Goal: Task Accomplishment & Management: Manage account settings

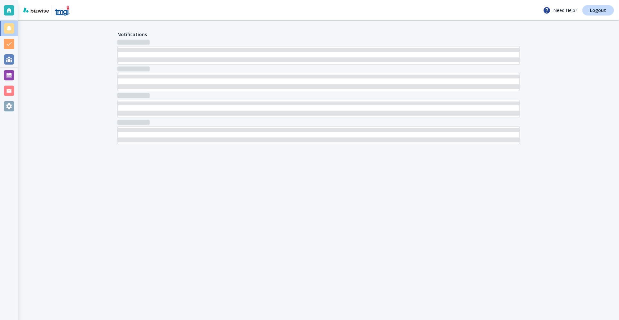
click at [5, 73] on div at bounding box center [9, 75] width 10 height 10
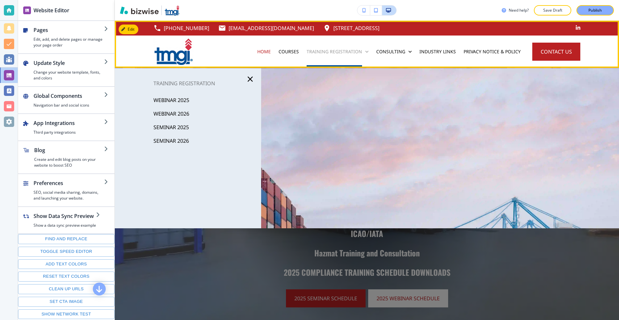
click at [325, 53] on p "Training Registration" at bounding box center [334, 51] width 55 height 6
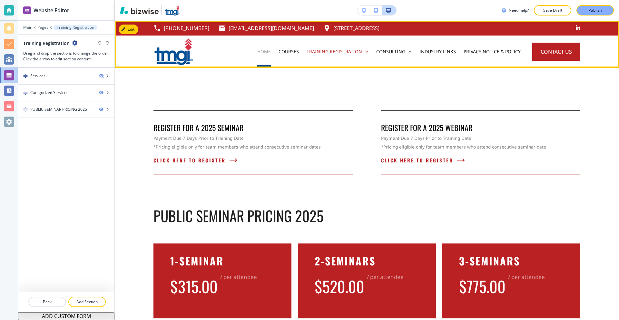
click at [264, 52] on p "Home" at bounding box center [264, 51] width 14 height 6
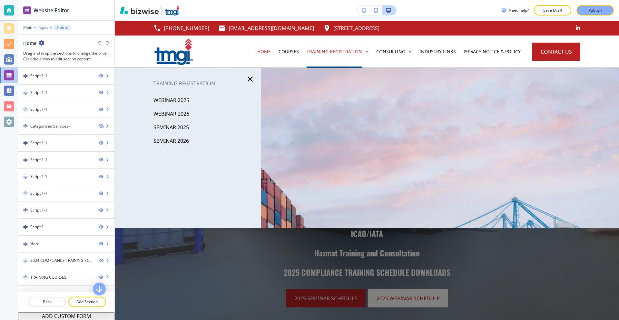
click at [40, 29] on p "Pages" at bounding box center [42, 27] width 11 height 5
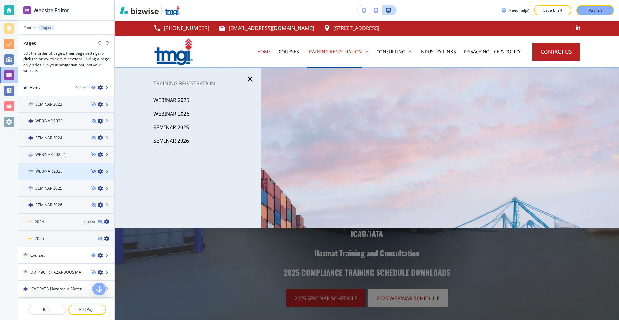
click at [91, 172] on icon "button" at bounding box center [93, 171] width 4 height 4
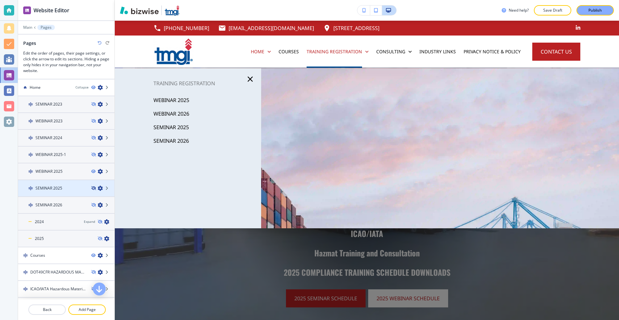
click at [91, 188] on icon "button" at bounding box center [93, 188] width 4 height 4
click at [91, 205] on icon "button" at bounding box center [93, 205] width 4 height 4
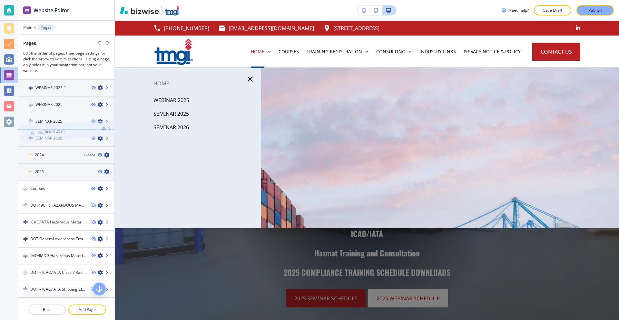
scroll to position [64, 0]
drag, startPoint x: 63, startPoint y: 252, endPoint x: 67, endPoint y: 120, distance: 132.0
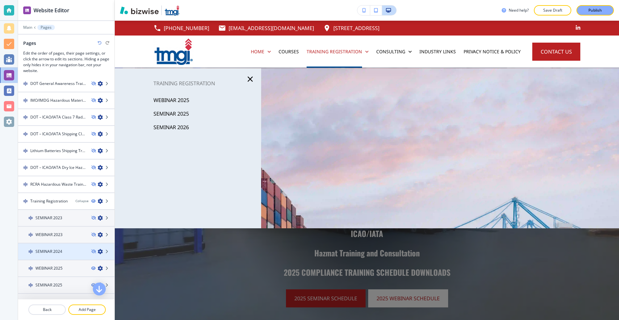
scroll to position [290, 0]
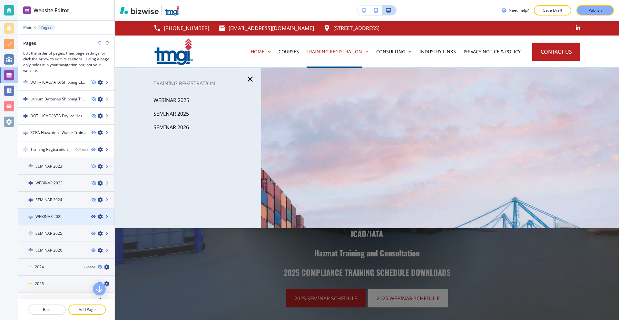
click at [91, 218] on icon "button" at bounding box center [93, 216] width 4 height 4
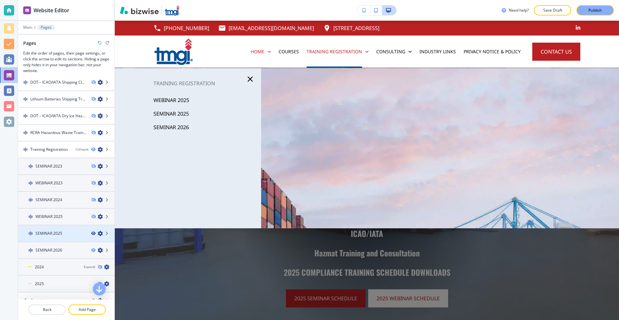
click at [91, 232] on icon "button" at bounding box center [93, 233] width 4 height 4
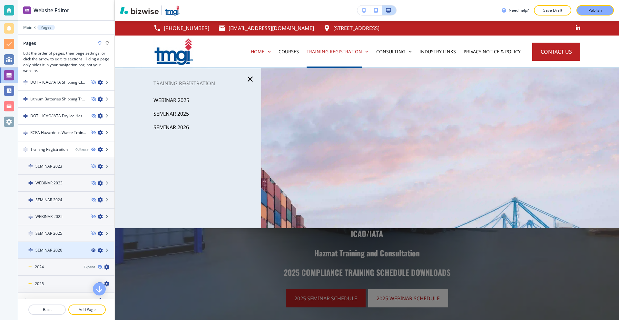
click at [91, 250] on icon "button" at bounding box center [93, 250] width 4 height 4
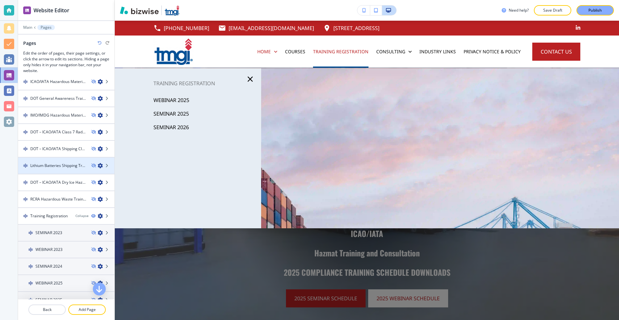
scroll to position [193, 0]
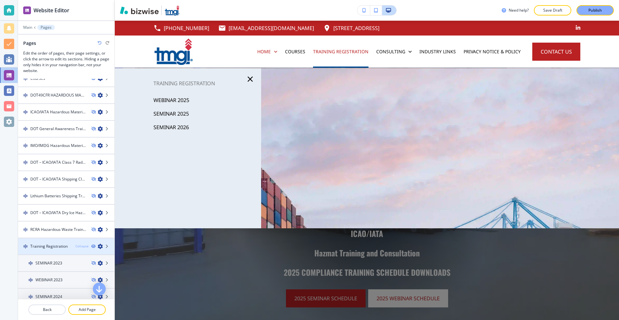
click at [77, 247] on div "Collapse" at bounding box center [81, 245] width 13 height 5
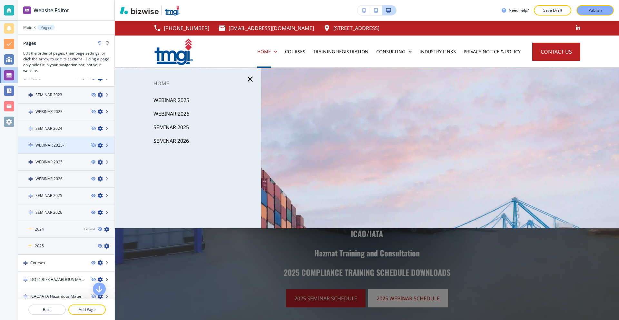
scroll to position [0, 0]
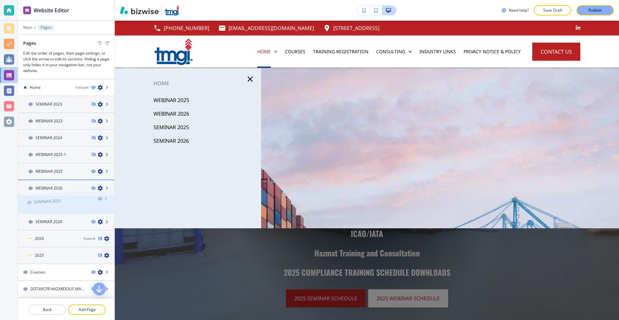
drag, startPoint x: 59, startPoint y: 200, endPoint x: 57, endPoint y: 182, distance: 18.1
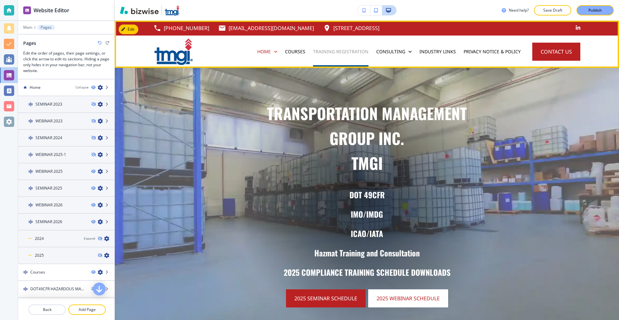
click at [330, 53] on p "Training Registration" at bounding box center [340, 51] width 55 height 6
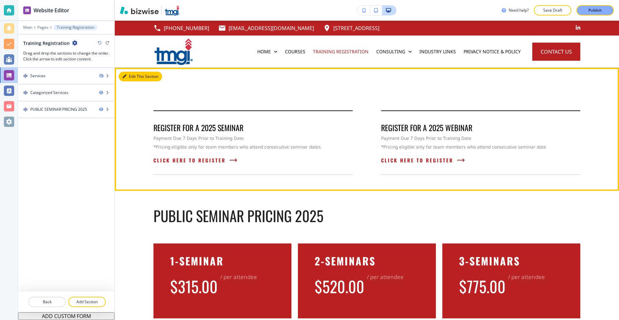
click at [134, 77] on button "Edit This Section" at bounding box center [141, 77] width 44 height 10
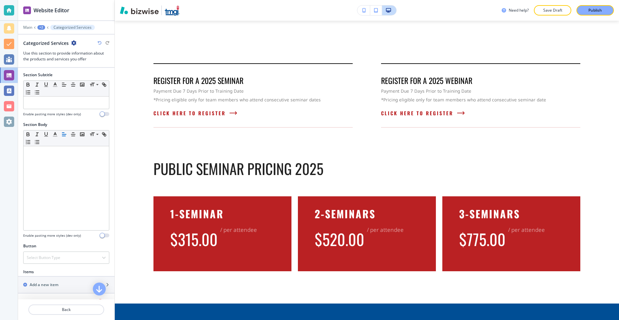
scroll to position [193, 0]
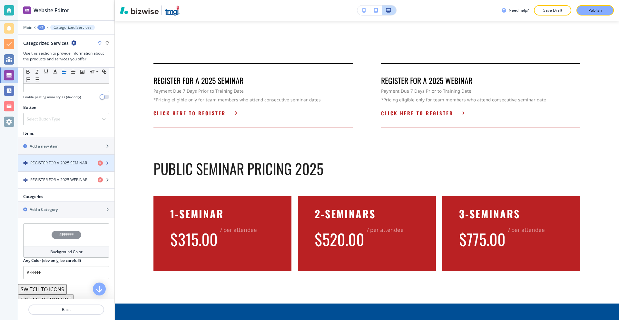
click at [59, 161] on h4 "REGISTER FOR A 2025 SEMINAR" at bounding box center [58, 163] width 57 height 6
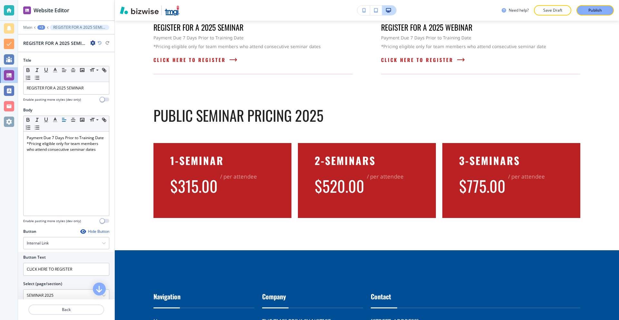
scroll to position [102, 0]
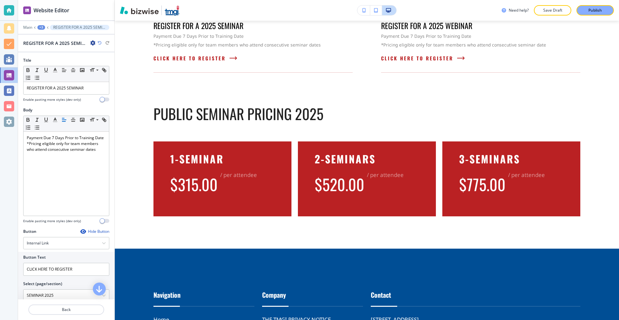
click at [91, 40] on icon "button" at bounding box center [92, 42] width 5 height 5
click at [109, 64] on p "Duplicate REGISTER FOR A 2025 SEMINAR" at bounding box center [110, 66] width 33 height 6
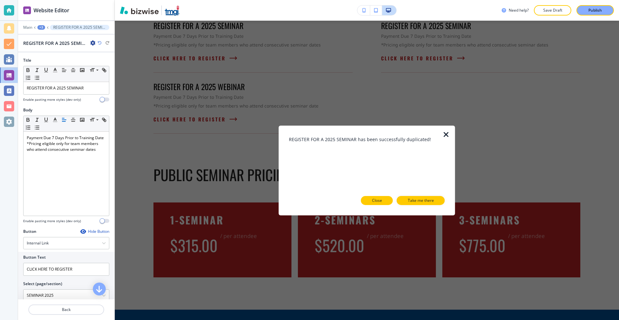
click at [380, 198] on p "Close" at bounding box center [377, 200] width 10 height 6
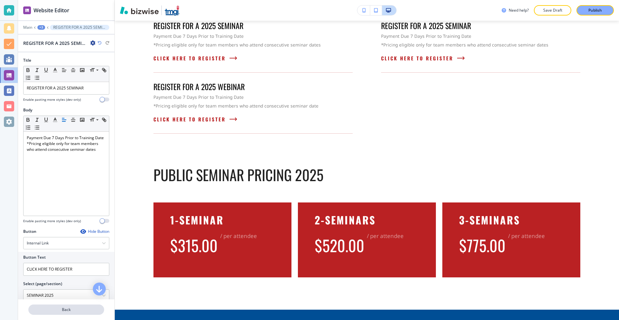
click at [72, 311] on p "Back" at bounding box center [66, 309] width 74 height 6
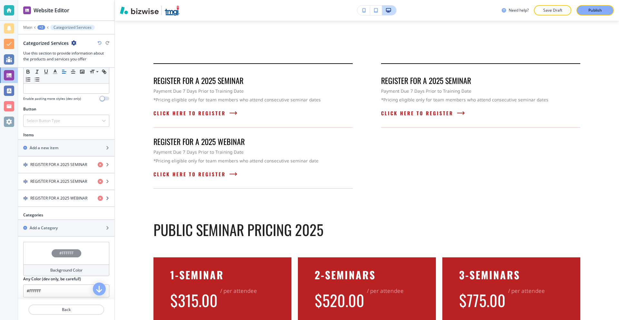
scroll to position [193, 0]
click at [64, 181] on h4 "REGISTER FOR A 2025 SEMINAR" at bounding box center [58, 180] width 57 height 6
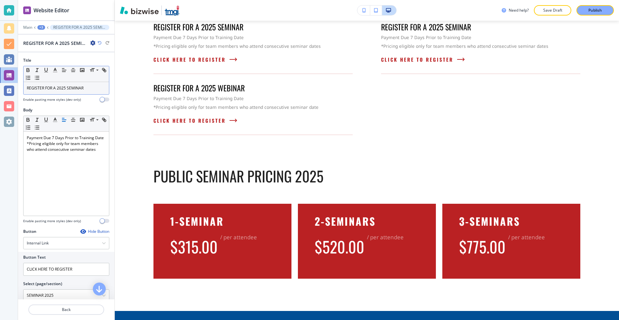
scroll to position [102, 0]
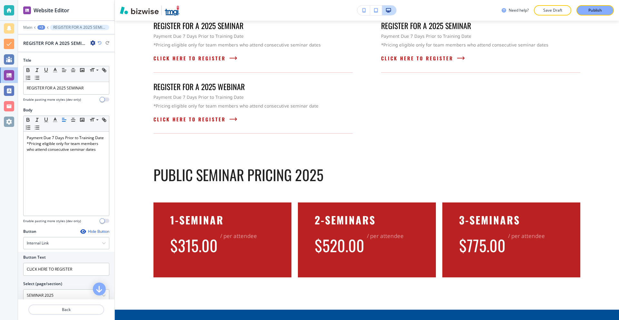
click at [87, 41] on h2 "REGISTER FOR A 2025 SEMINAR" at bounding box center [55, 43] width 64 height 7
click at [90, 41] on div "REGISTER FOR A 2025 SEMINAR" at bounding box center [59, 43] width 72 height 7
click at [91, 40] on icon "button" at bounding box center [92, 42] width 5 height 5
click at [110, 62] on button "Duplicate REGISTER FOR A 2025 SEMINAR" at bounding box center [110, 65] width 41 height 11
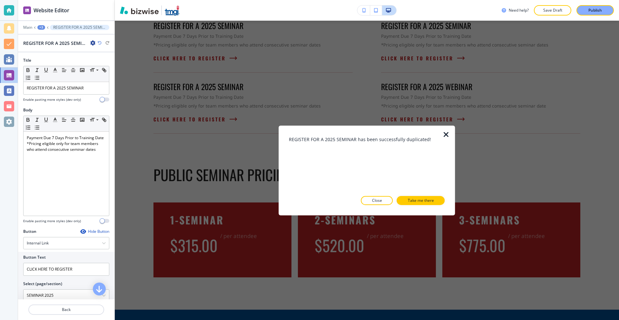
drag, startPoint x: 412, startPoint y: 201, endPoint x: 372, endPoint y: 157, distance: 59.1
click at [373, 153] on div "REGISTER FOR A 2025 SEMINAR has been successfully duplicated! Close Take me the…" at bounding box center [367, 169] width 156 height 69
click at [377, 198] on button "Close" at bounding box center [377, 200] width 32 height 9
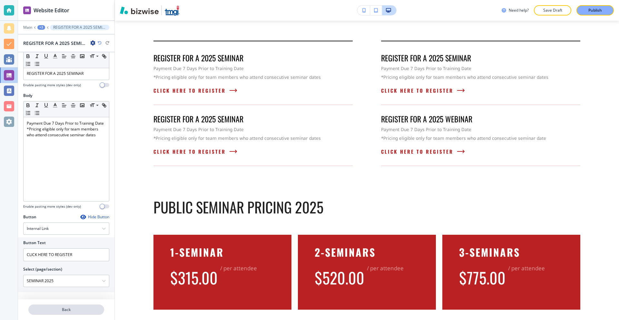
scroll to position [15, 0]
click at [70, 310] on p "Back" at bounding box center [66, 309] width 74 height 6
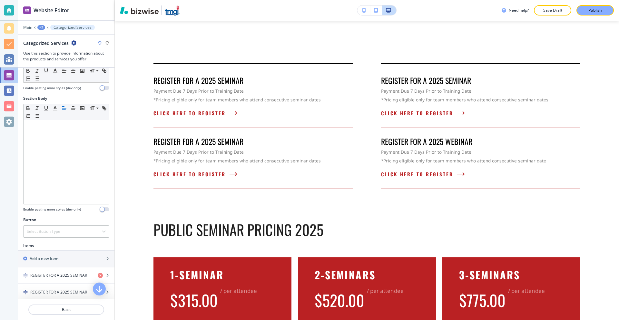
scroll to position [161, 0]
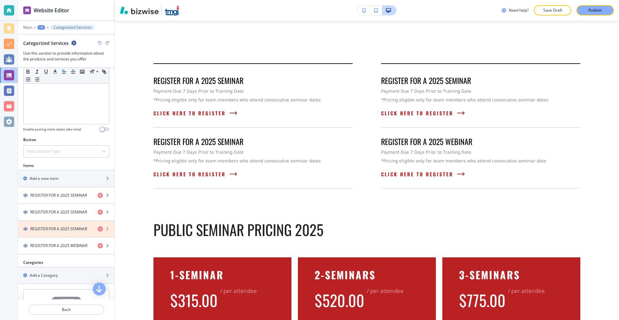
click at [98, 228] on icon "button" at bounding box center [100, 228] width 5 height 5
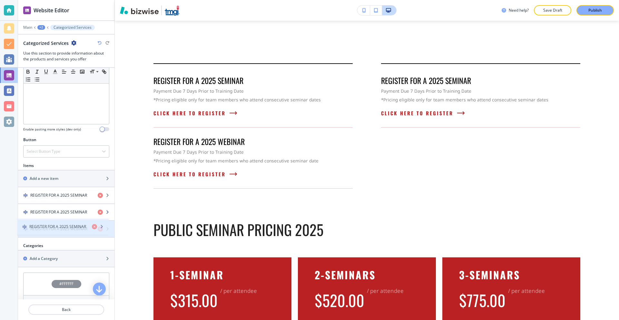
drag, startPoint x: 73, startPoint y: 210, endPoint x: 72, endPoint y: 228, distance: 18.4
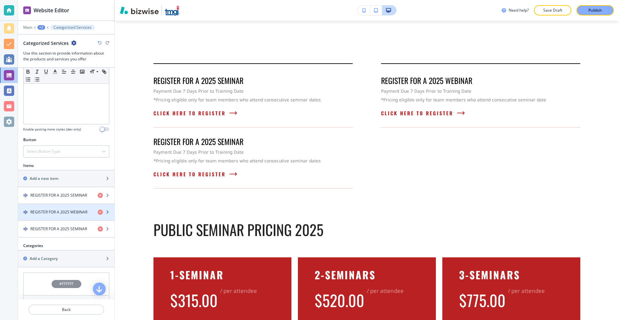
click at [76, 211] on h4 "REGISTER FOR A 2025 WEBINAR" at bounding box center [58, 212] width 57 height 6
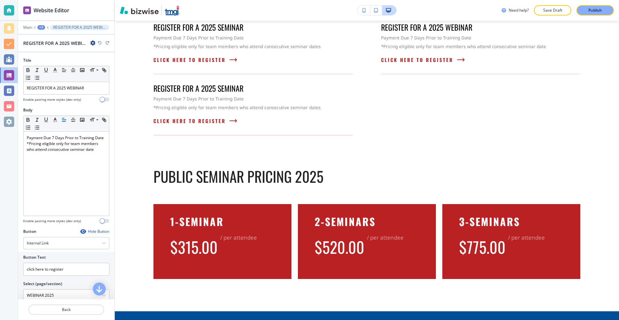
scroll to position [102, 0]
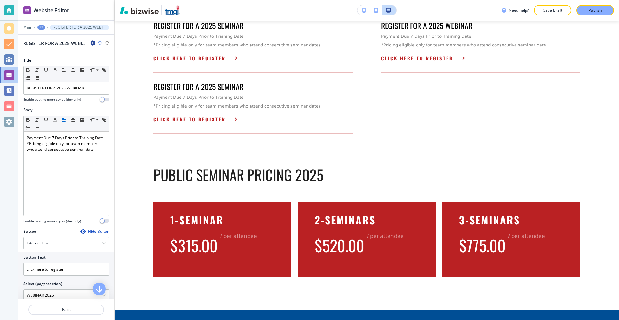
click at [91, 40] on icon "button" at bounding box center [92, 42] width 5 height 5
click at [106, 66] on p "Duplicate REGISTER FOR A 2025 WEBINAR" at bounding box center [110, 66] width 33 height 6
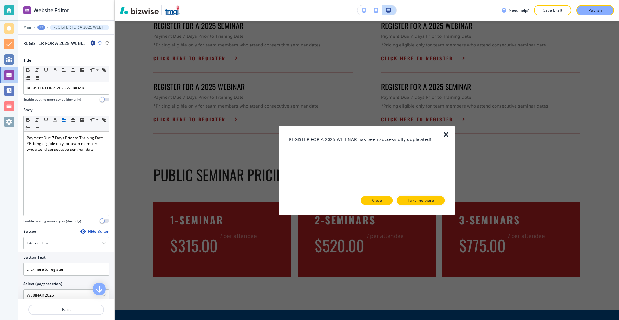
click at [377, 200] on p "Close" at bounding box center [377, 200] width 10 height 6
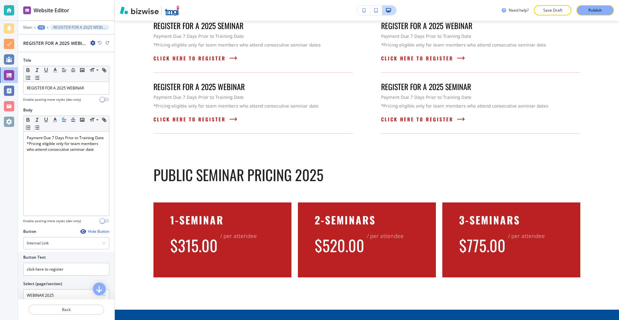
click at [64, 317] on div at bounding box center [66, 316] width 96 height 5
click at [64, 312] on p "Back" at bounding box center [66, 309] width 74 height 6
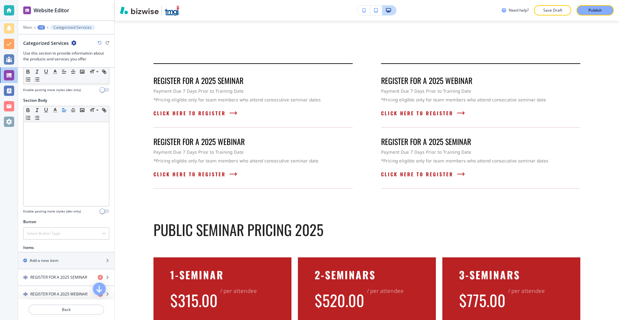
scroll to position [161, 0]
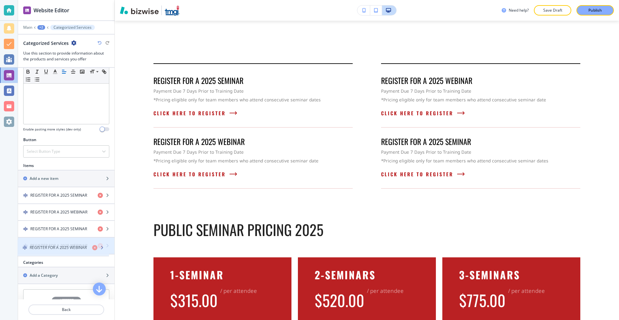
drag, startPoint x: 71, startPoint y: 227, endPoint x: 71, endPoint y: 250, distance: 22.6
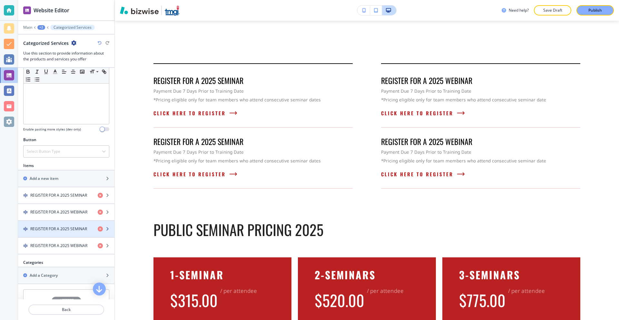
click at [73, 229] on h4 "REGISTER FOR A 2025 SEMINAR" at bounding box center [58, 229] width 57 height 6
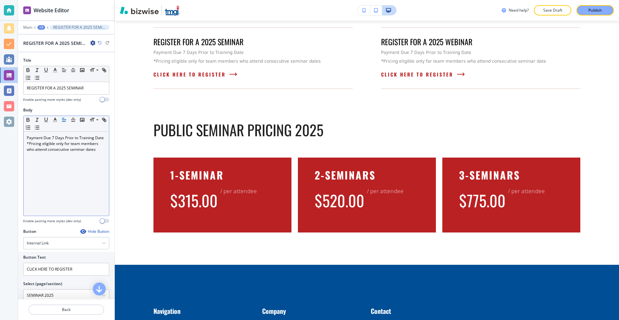
scroll to position [163, 0]
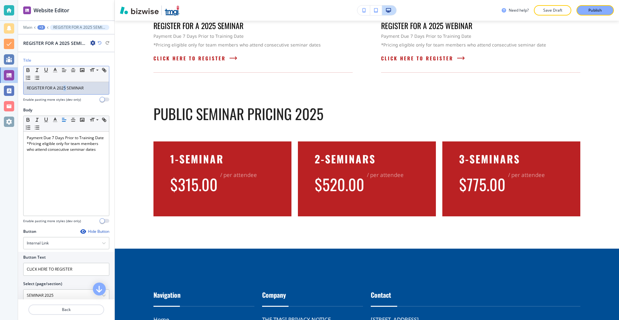
click at [64, 87] on p "REGISTER FOR A 2025 SEMINAR" at bounding box center [66, 88] width 79 height 6
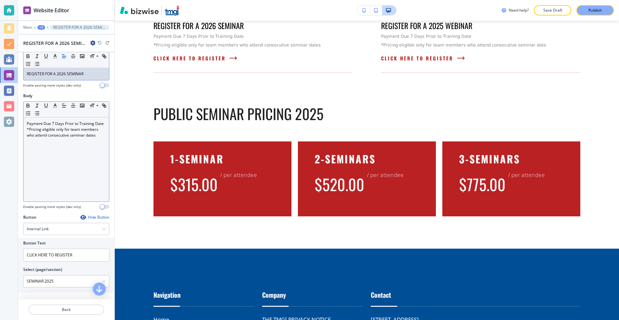
scroll to position [15, 0]
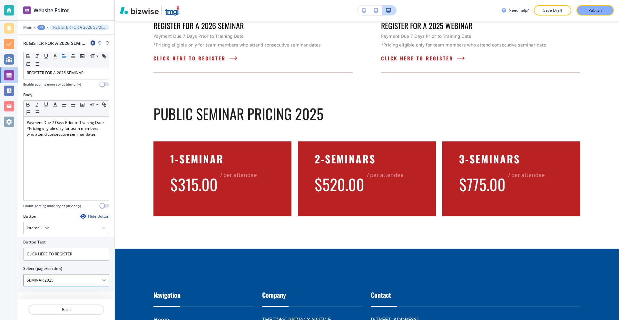
click at [100, 283] on div "SEMINAR 2025" at bounding box center [66, 280] width 85 height 12
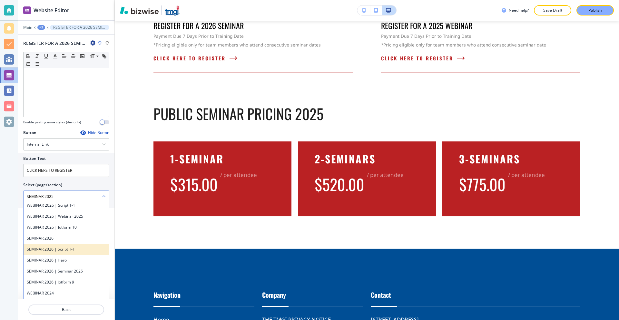
scroll to position [477, 0]
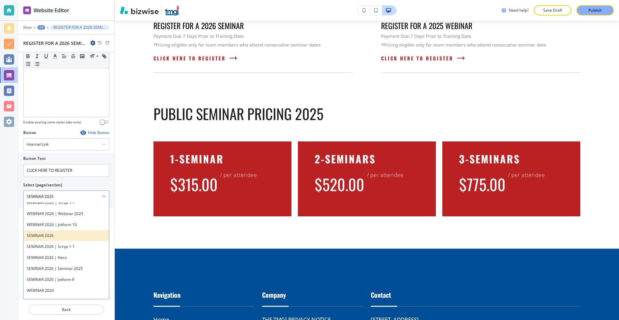
click at [55, 238] on h4 "SEMINAR 2026" at bounding box center [66, 236] width 79 height 6
type \(page\/section\) "SEMINAR 2026"
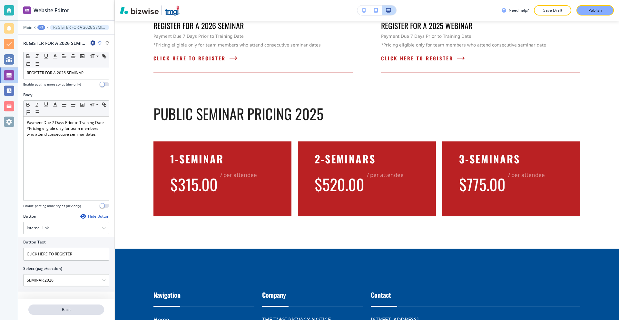
click at [65, 309] on p "Back" at bounding box center [66, 309] width 74 height 6
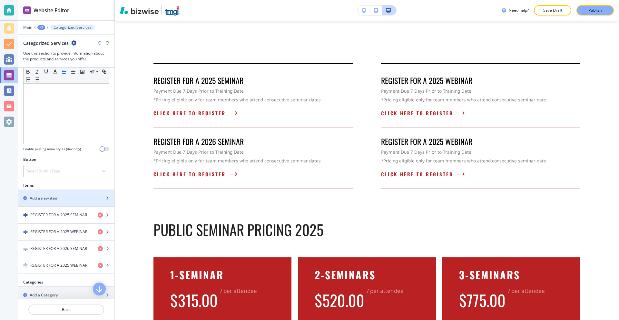
scroll to position [161, 0]
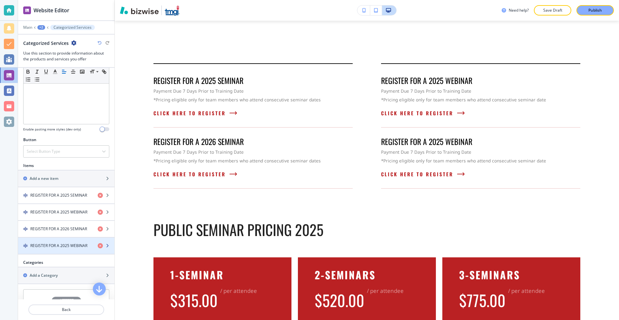
click at [66, 247] on h4 "REGISTER FOR A 2025 WEBINAR" at bounding box center [58, 246] width 57 height 6
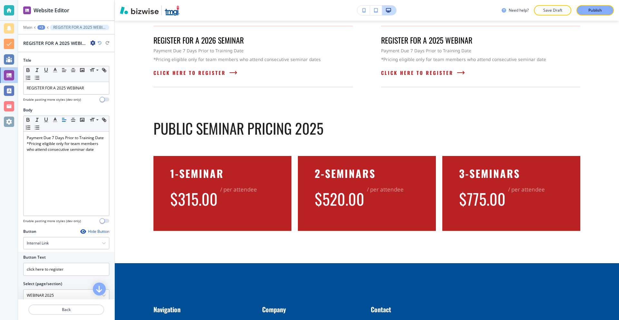
scroll to position [163, 0]
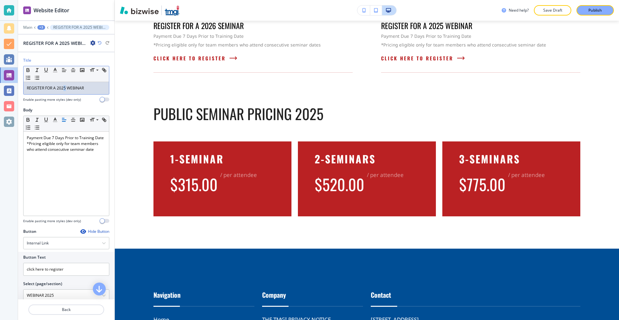
click at [66, 89] on p "REGISTER FOR A 2025 WEBINAR" at bounding box center [66, 88] width 79 height 6
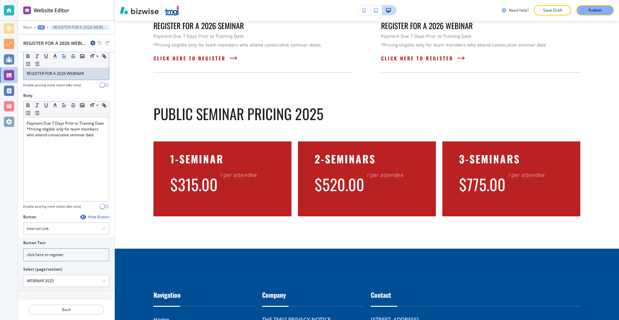
scroll to position [15, 0]
click at [95, 281] on \(page\/section\) "WEBINAR 2025" at bounding box center [63, 279] width 78 height 11
click at [102, 281] on icon "button" at bounding box center [104, 280] width 4 height 4
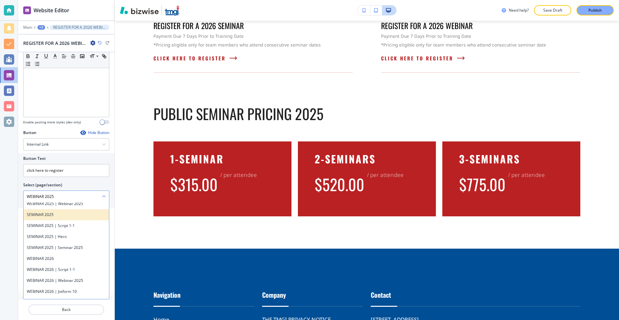
scroll to position [412, 0]
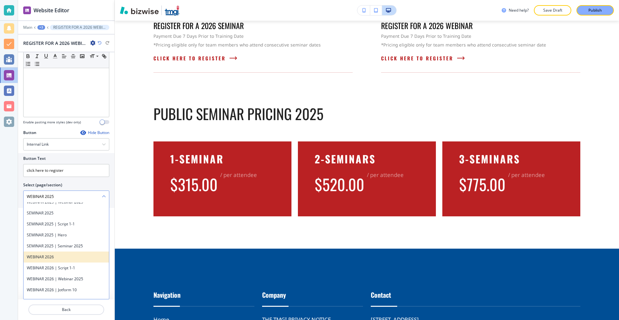
click at [60, 260] on h4 "WEBINAR 2026" at bounding box center [66, 257] width 79 height 6
type \(page\/section\) "WEBINAR 2026"
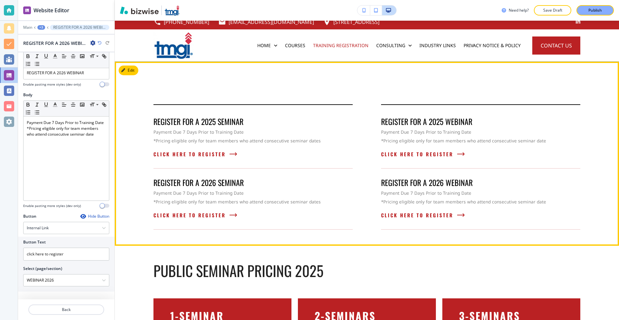
scroll to position [0, 0]
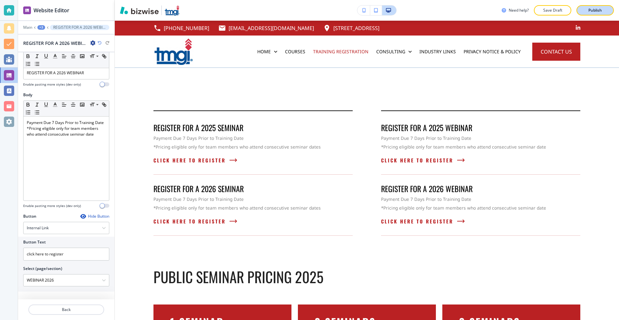
click at [596, 6] on button "Publish" at bounding box center [595, 10] width 37 height 10
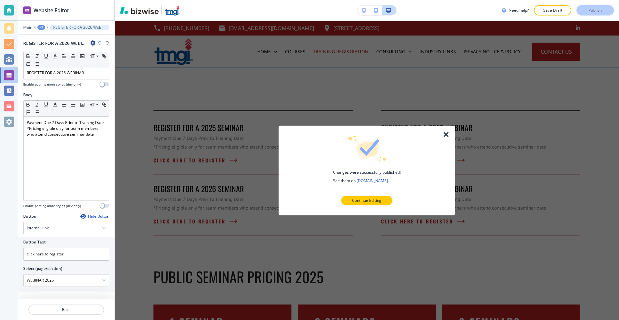
click at [448, 134] on icon "button" at bounding box center [446, 134] width 8 height 8
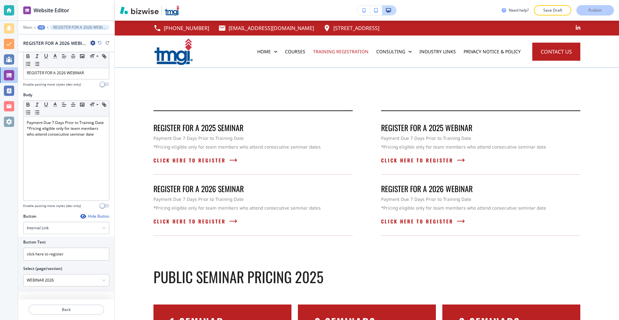
click at [3, 9] on div at bounding box center [9, 10] width 18 height 21
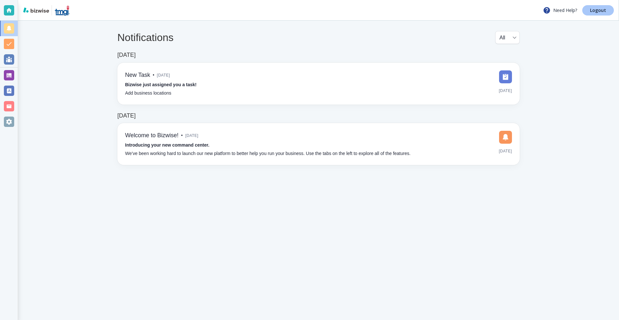
click at [602, 13] on link "Logout" at bounding box center [598, 10] width 32 height 10
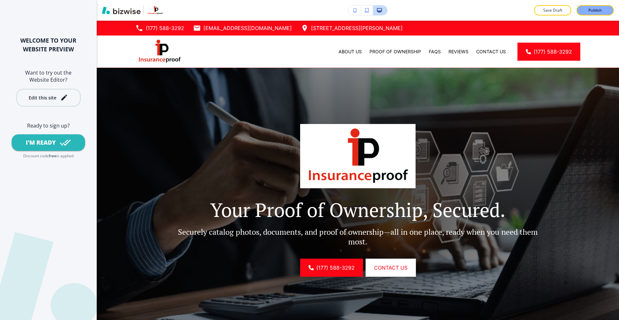
click at [53, 101] on div "Edit this site" at bounding box center [48, 98] width 39 height 8
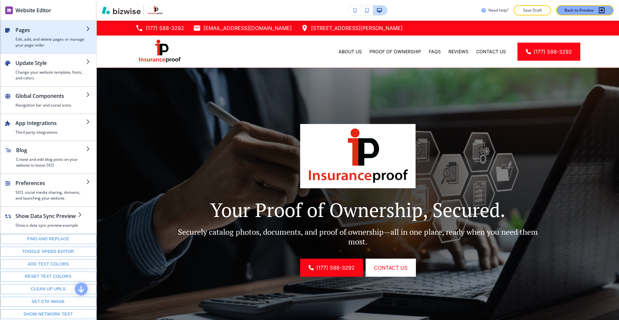
click at [50, 36] on h4 "Edit, add, and delete pages or manage your page order" at bounding box center [50, 42] width 71 height 12
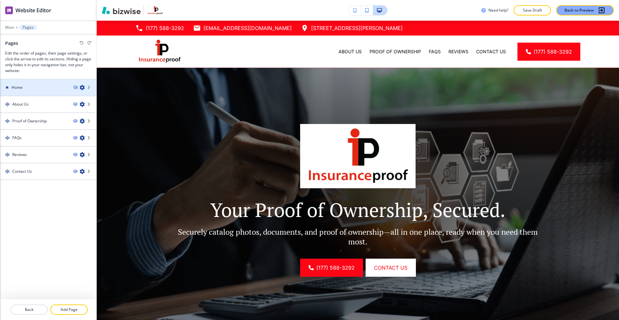
click at [41, 88] on div "Home" at bounding box center [34, 87] width 68 height 6
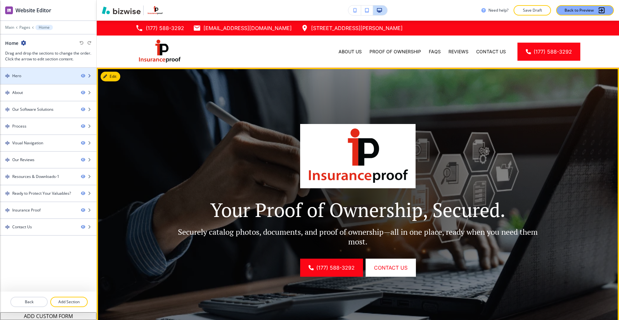
click at [28, 82] on div at bounding box center [48, 81] width 96 height 5
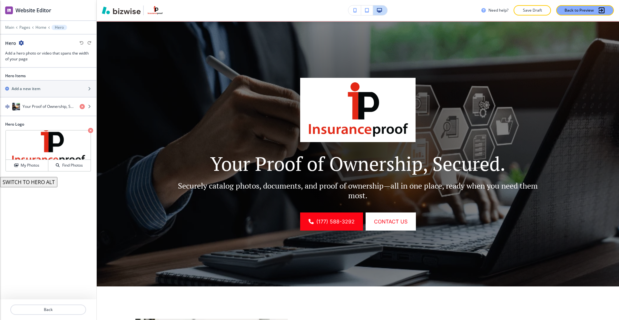
scroll to position [47, 0]
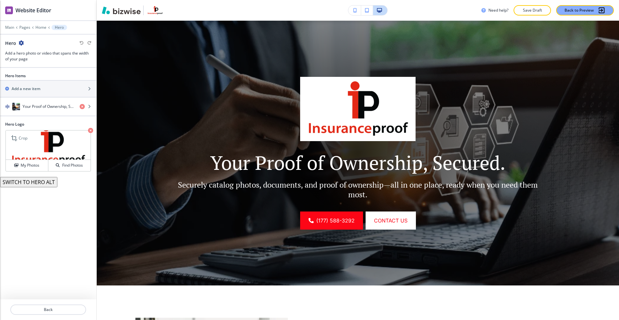
click at [52, 144] on img at bounding box center [48, 144] width 85 height 29
click at [45, 166] on div "My Photos" at bounding box center [27, 165] width 42 height 6
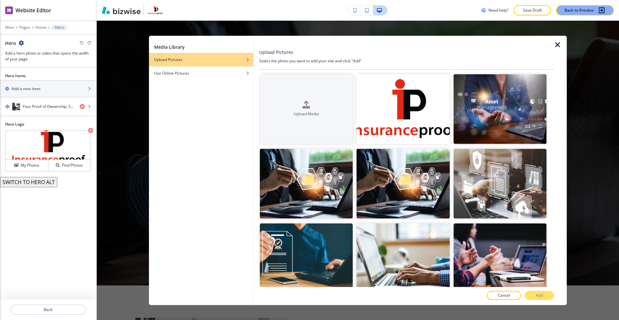
click at [556, 42] on icon "button" at bounding box center [558, 45] width 8 height 8
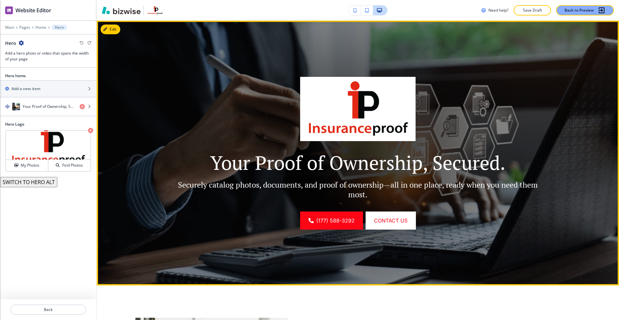
click at [394, 100] on img at bounding box center [357, 109] width 115 height 64
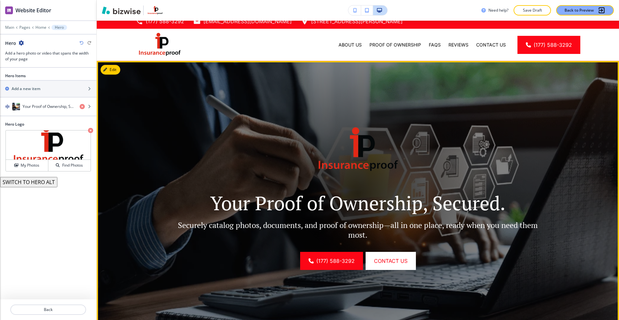
scroll to position [0, 0]
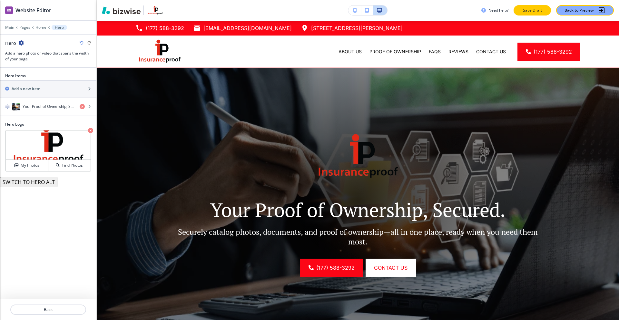
click at [541, 8] on p "Save Draft" at bounding box center [532, 10] width 21 height 6
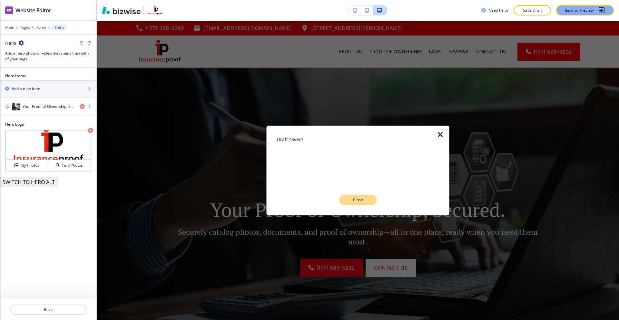
click at [351, 197] on p "Close" at bounding box center [358, 200] width 21 height 6
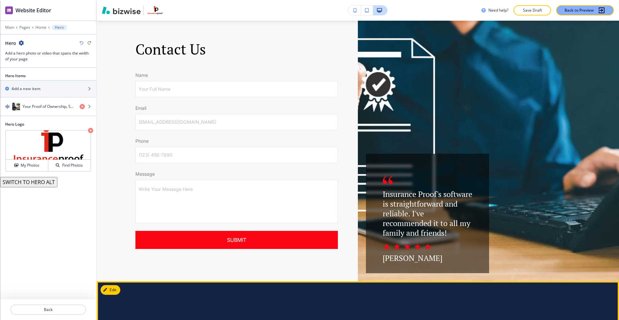
scroll to position [2451, 0]
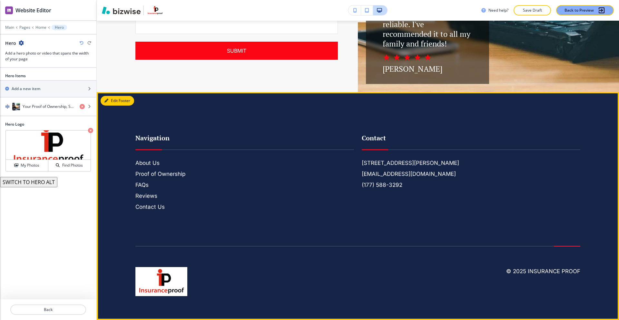
click at [112, 105] on button "Edit Footer" at bounding box center [118, 101] width 34 height 10
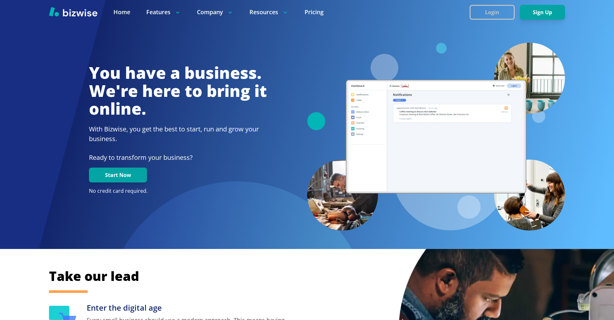
click at [494, 10] on button "Login" at bounding box center [492, 12] width 45 height 15
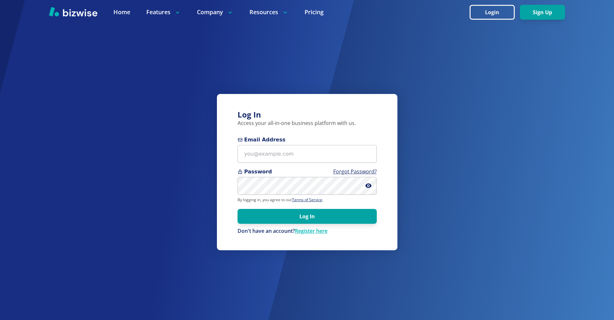
click at [333, 136] on span "Email Address" at bounding box center [307, 140] width 139 height 8
click at [333, 145] on input "Email Address" at bounding box center [307, 154] width 139 height 18
drag, startPoint x: 333, startPoint y: 145, endPoint x: 314, endPoint y: 129, distance: 24.5
click at [332, 145] on input "Email Address" at bounding box center [307, 154] width 139 height 18
paste input "tbluesara@gmail.com"
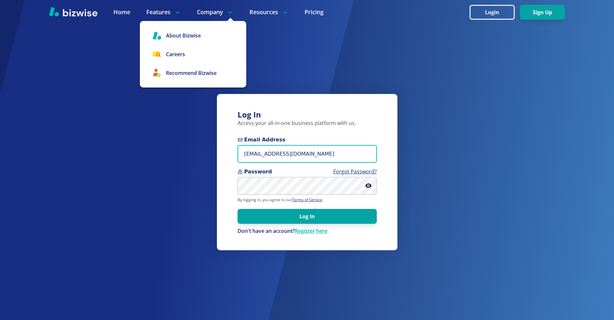
type input "tbluesara@gmail.com"
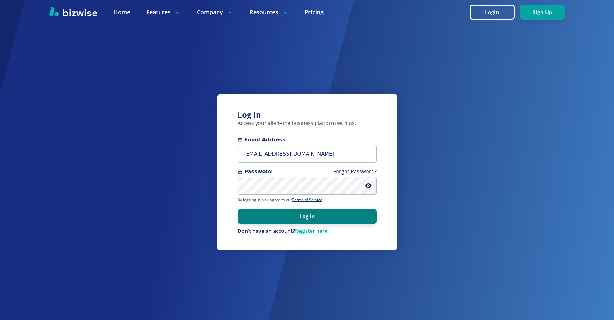
click at [312, 219] on button "Log In" at bounding box center [307, 216] width 139 height 15
